Goal: Information Seeking & Learning: Learn about a topic

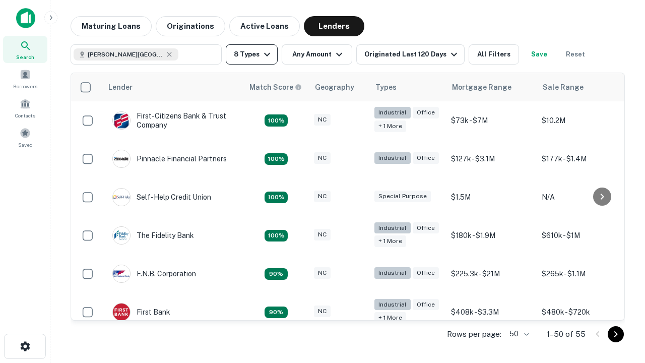
click at [252, 54] on button "8 Types" at bounding box center [252, 54] width 52 height 20
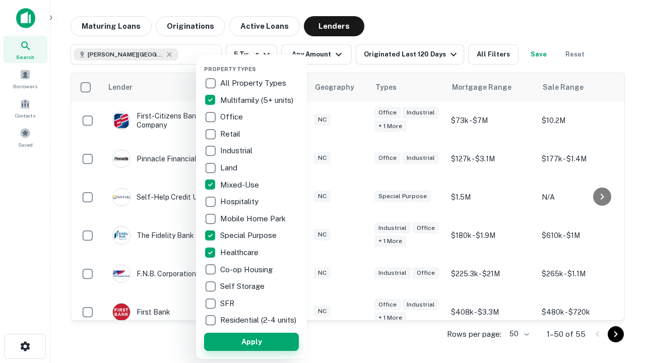
click at [252, 341] on button "Apply" at bounding box center [251, 342] width 95 height 18
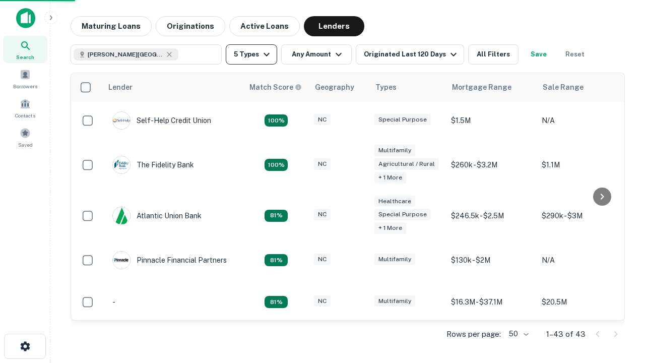
click at [252, 54] on button "5 Types" at bounding box center [251, 54] width 51 height 20
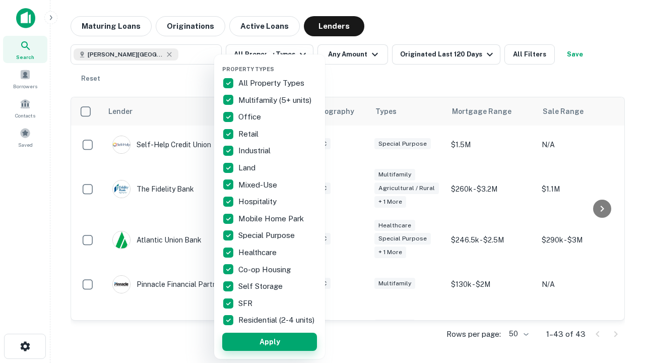
click at [270, 341] on button "Apply" at bounding box center [269, 342] width 95 height 18
